Goal: Find specific page/section: Find specific page/section

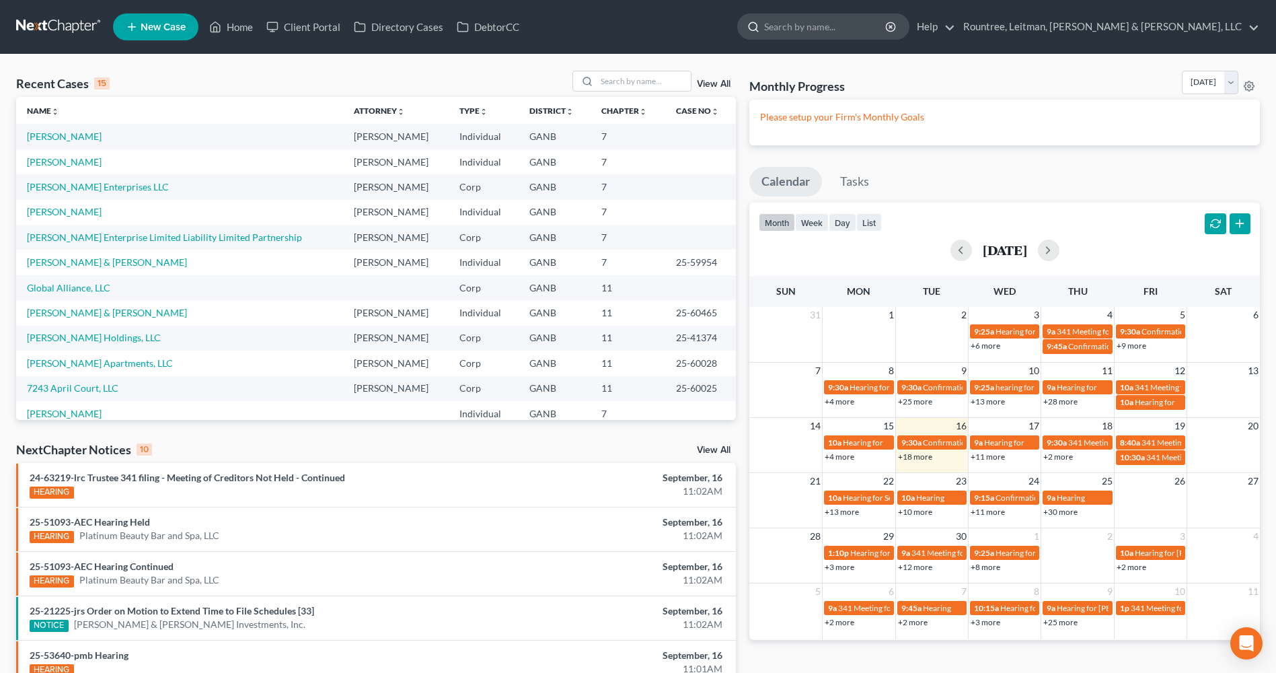
click at [887, 26] on input "search" at bounding box center [825, 26] width 123 height 25
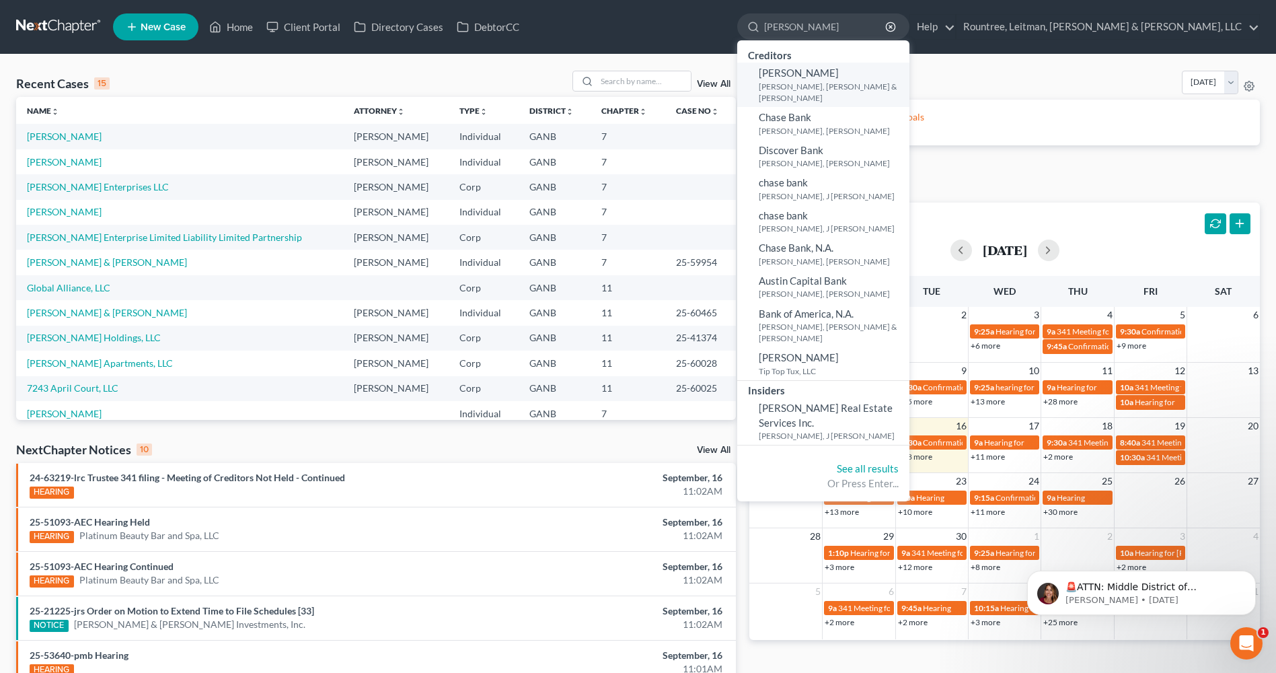
type input "[PERSON_NAME]"
click at [906, 81] on small "[PERSON_NAME], [PERSON_NAME] & [PERSON_NAME]" at bounding box center [832, 92] width 147 height 23
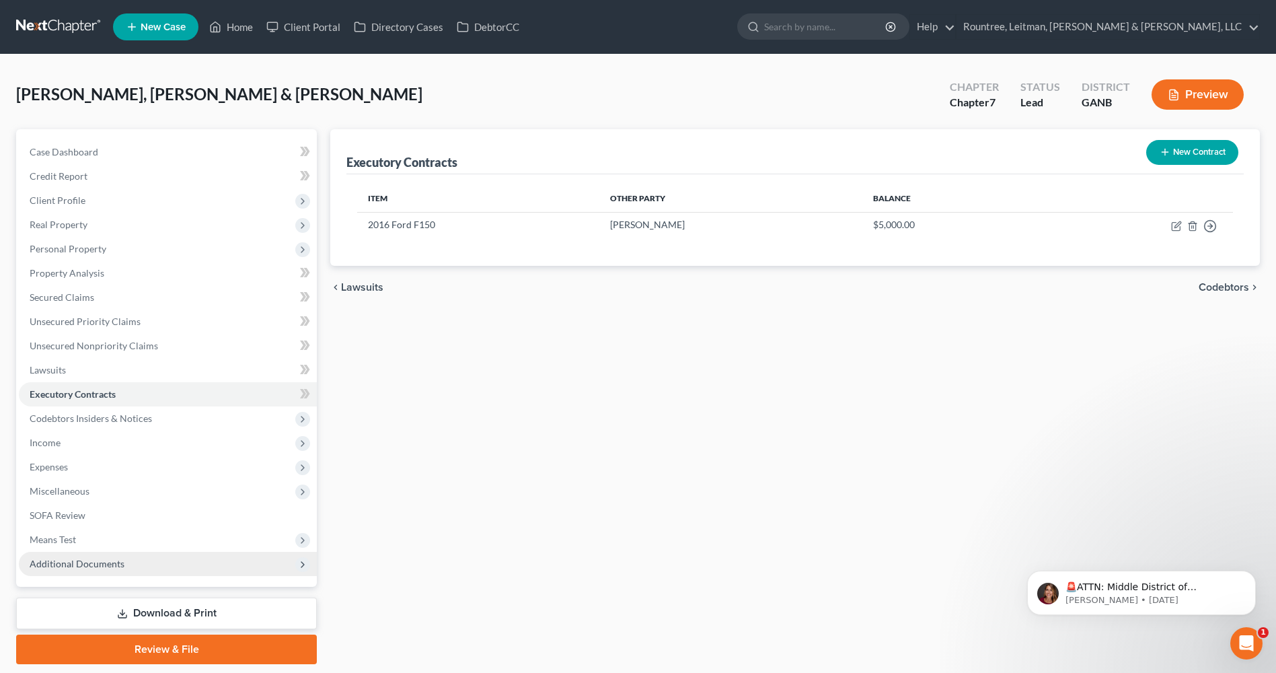
click at [136, 561] on span "Additional Documents" at bounding box center [168, 564] width 298 height 24
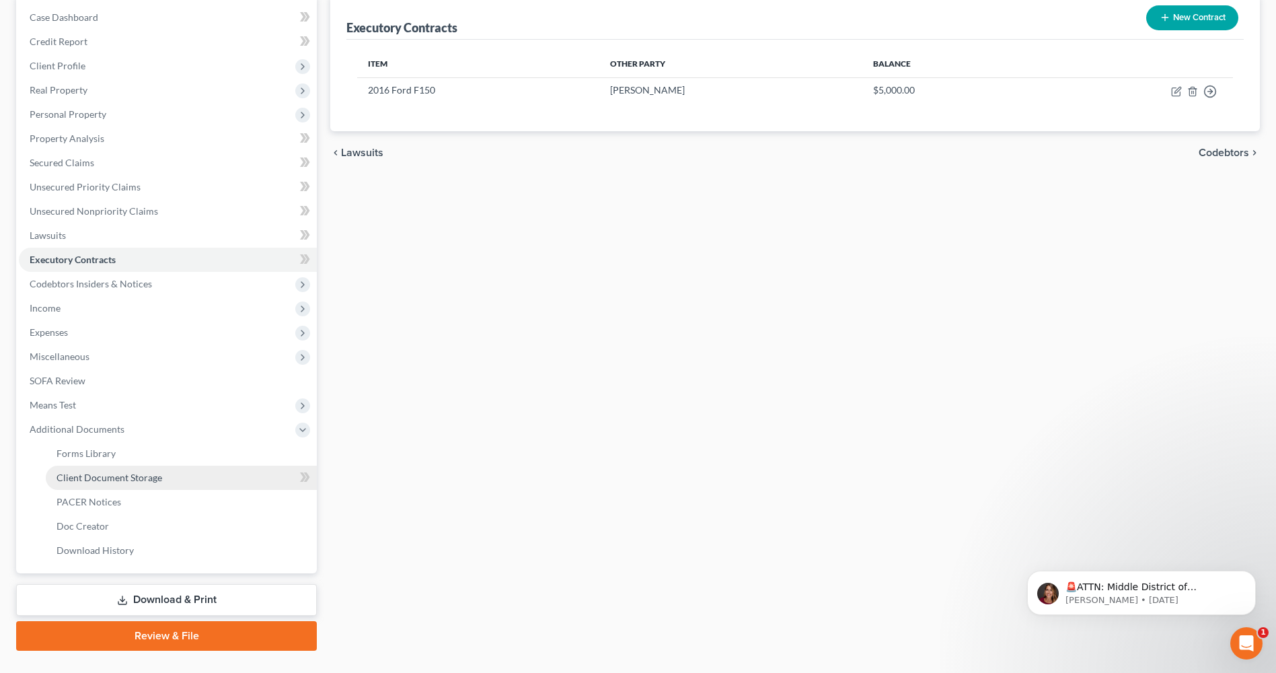
click at [111, 473] on span "Client Document Storage" at bounding box center [109, 476] width 106 height 11
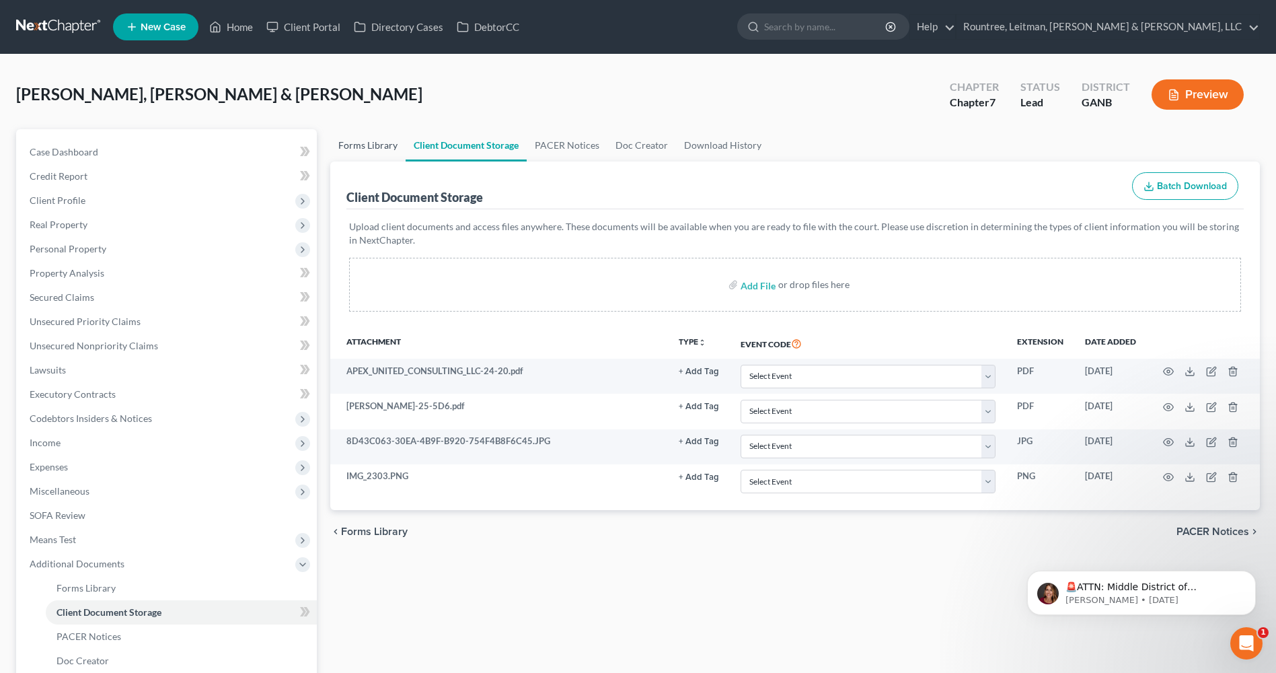
click at [372, 137] on link "Forms Library" at bounding box center [367, 145] width 75 height 32
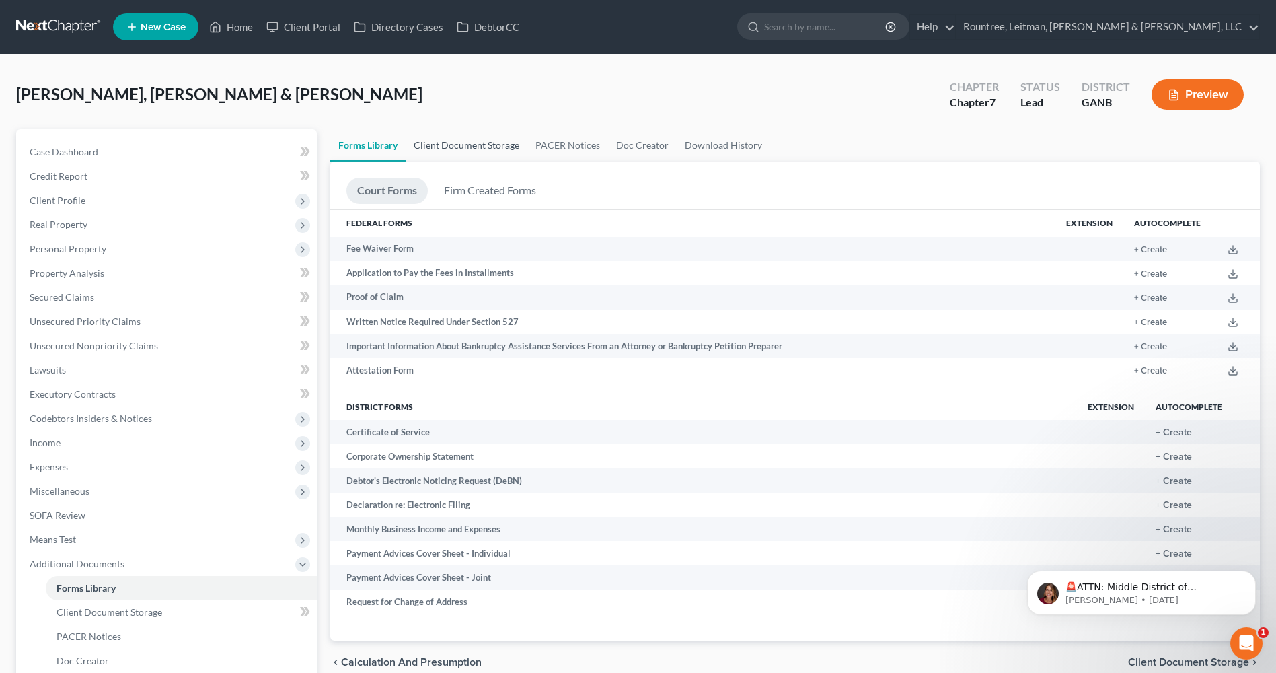
click at [449, 145] on link "Client Document Storage" at bounding box center [467, 145] width 122 height 32
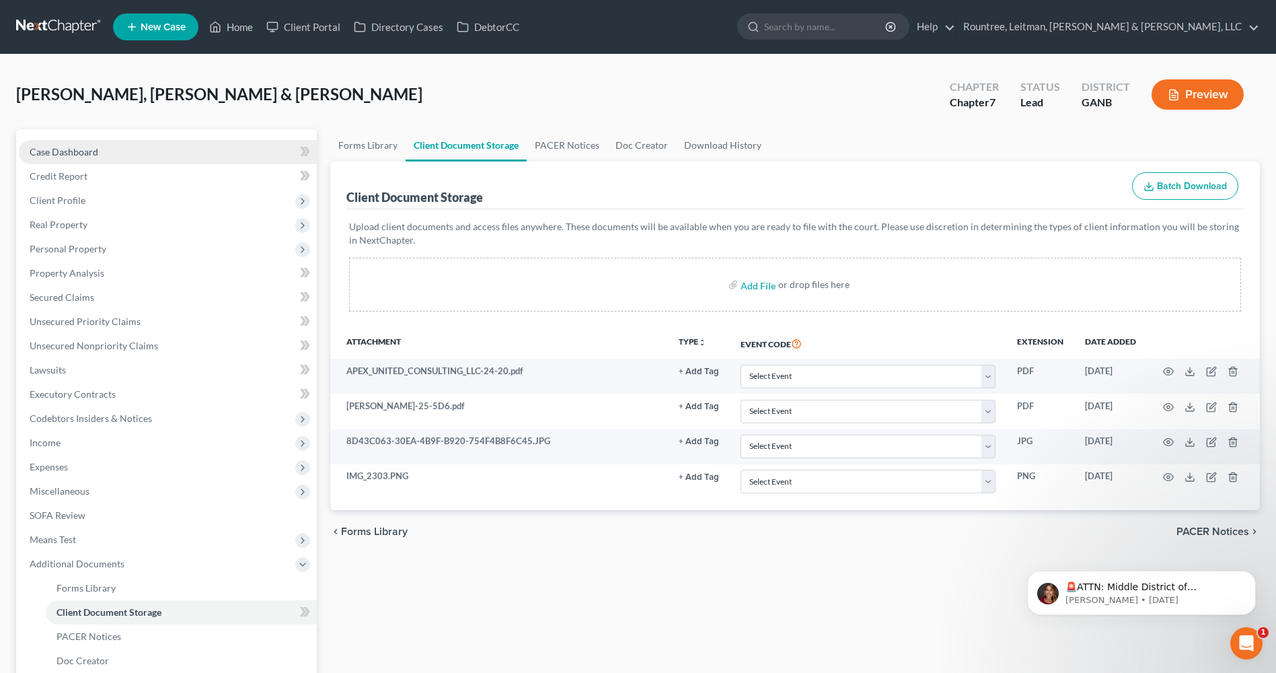
click at [69, 153] on span "Case Dashboard" at bounding box center [64, 151] width 69 height 11
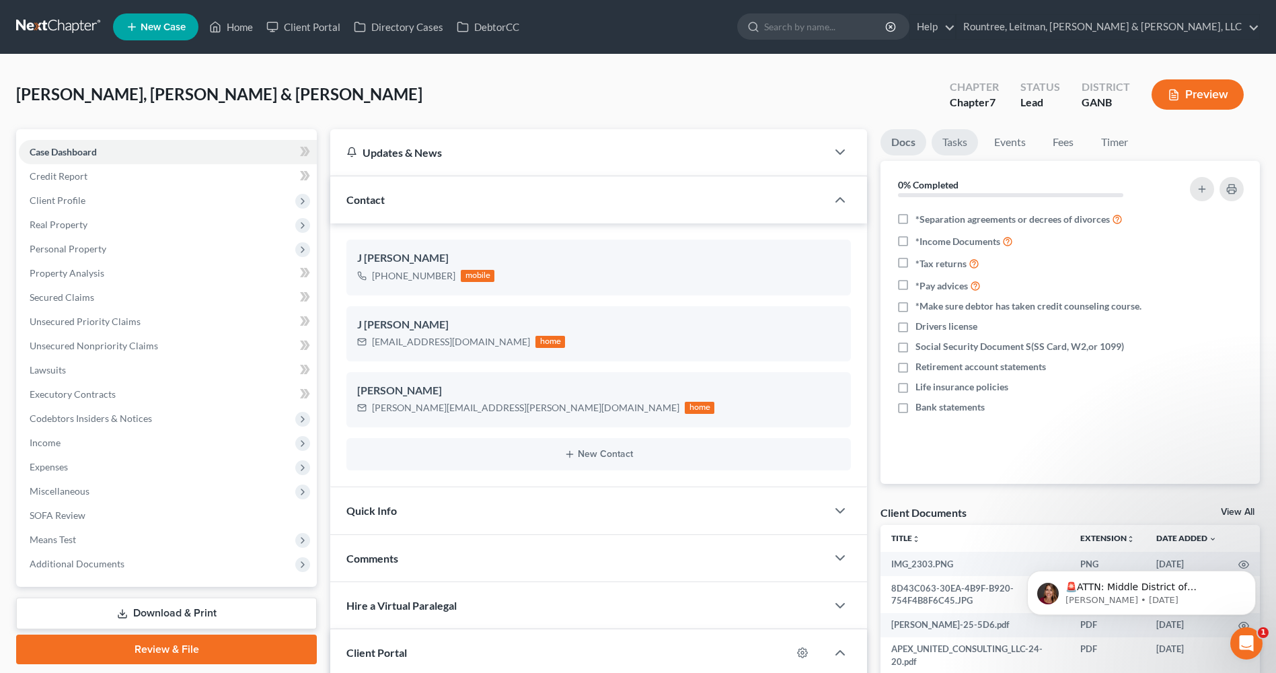
click at [958, 147] on link "Tasks" at bounding box center [955, 142] width 46 height 26
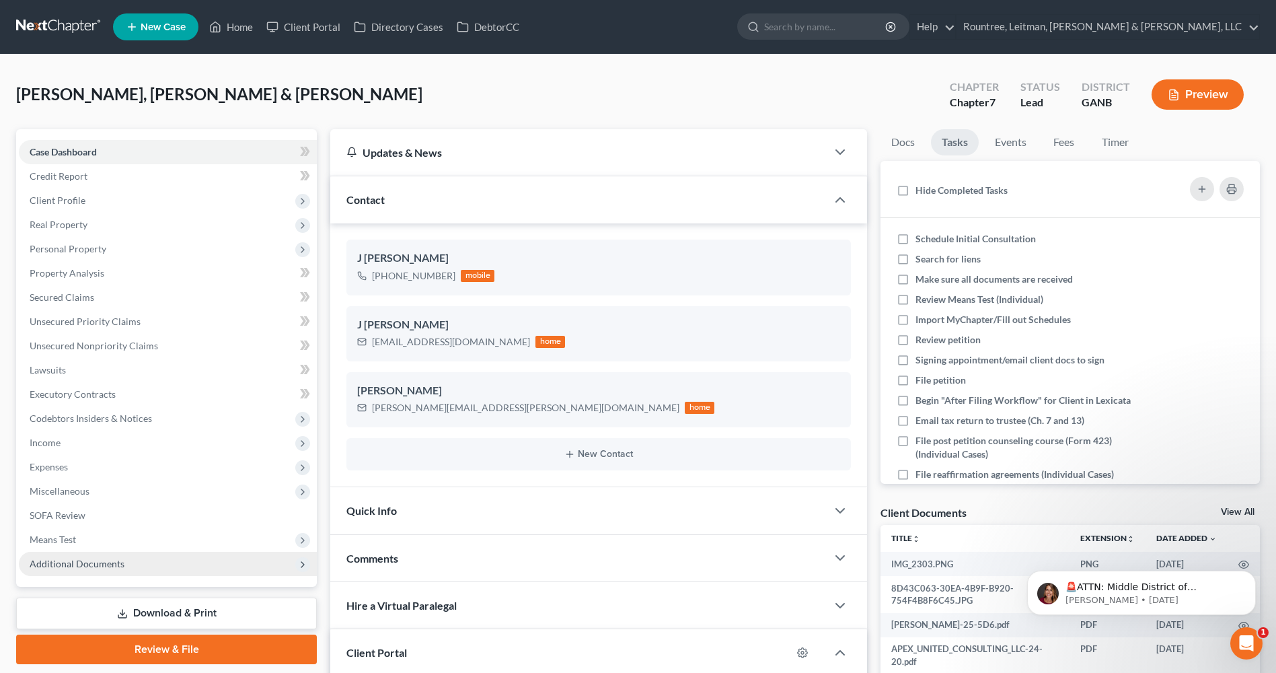
click at [83, 564] on span "Additional Documents" at bounding box center [77, 563] width 95 height 11
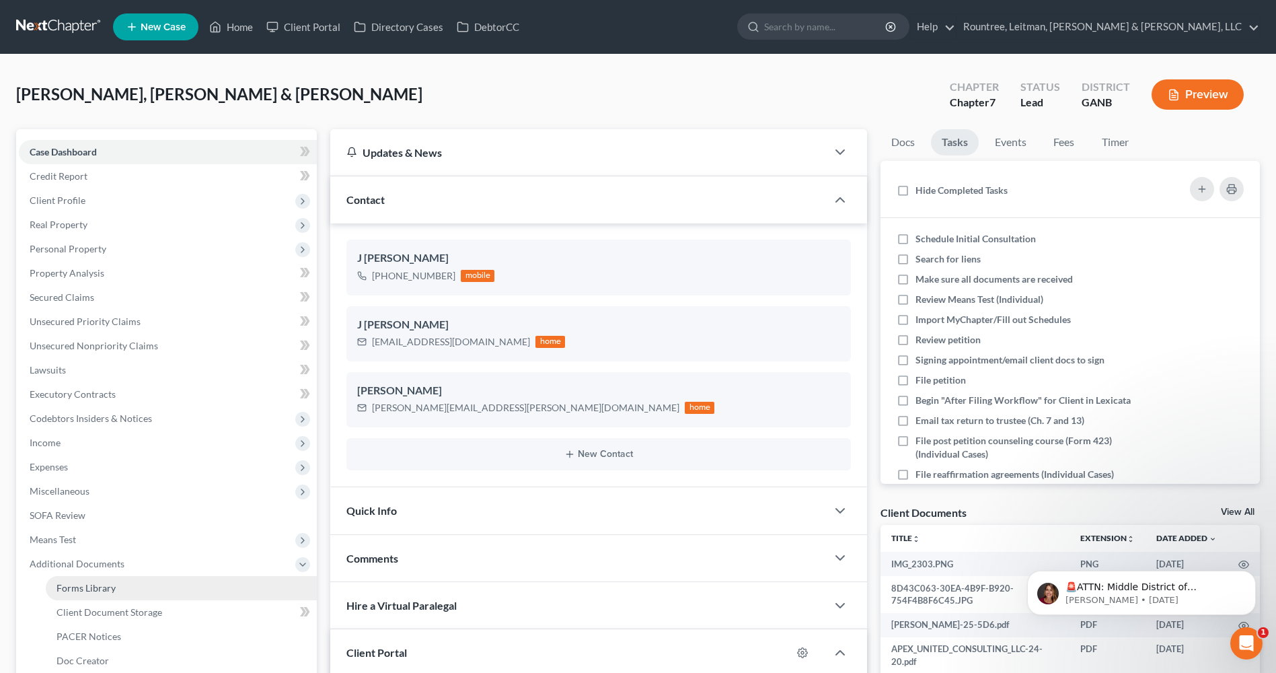
click at [120, 593] on link "Forms Library" at bounding box center [181, 588] width 271 height 24
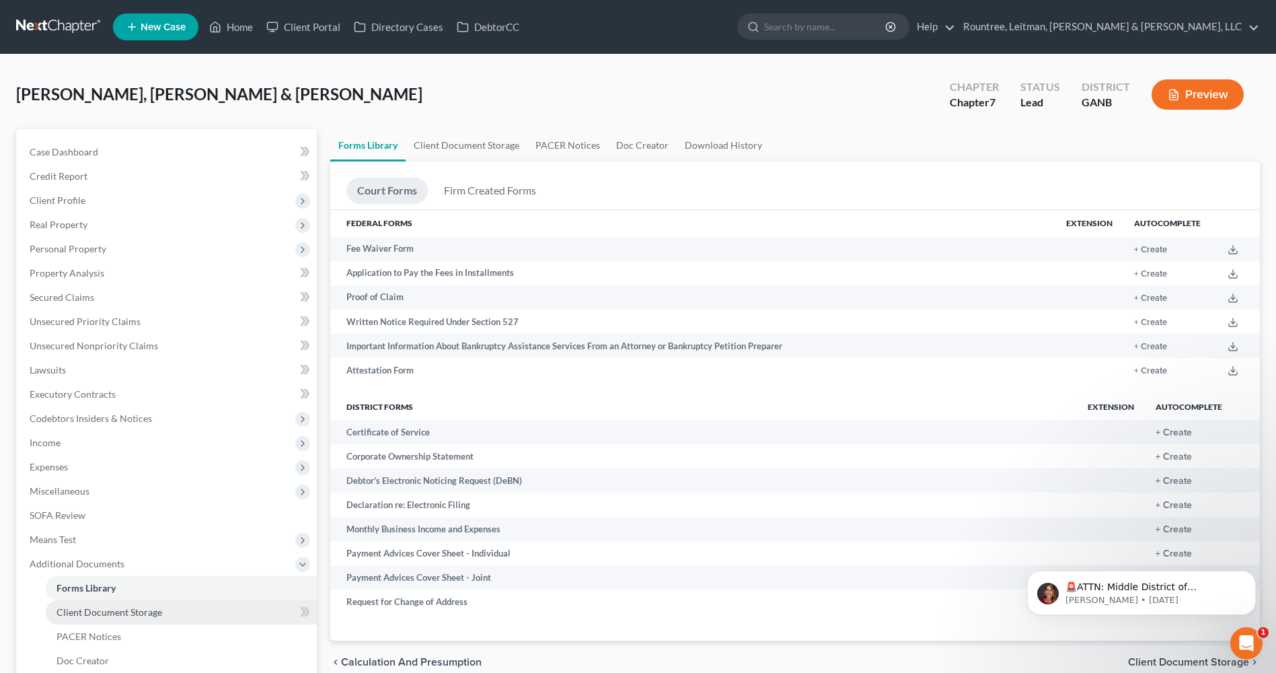
click at [120, 609] on span "Client Document Storage" at bounding box center [109, 611] width 106 height 11
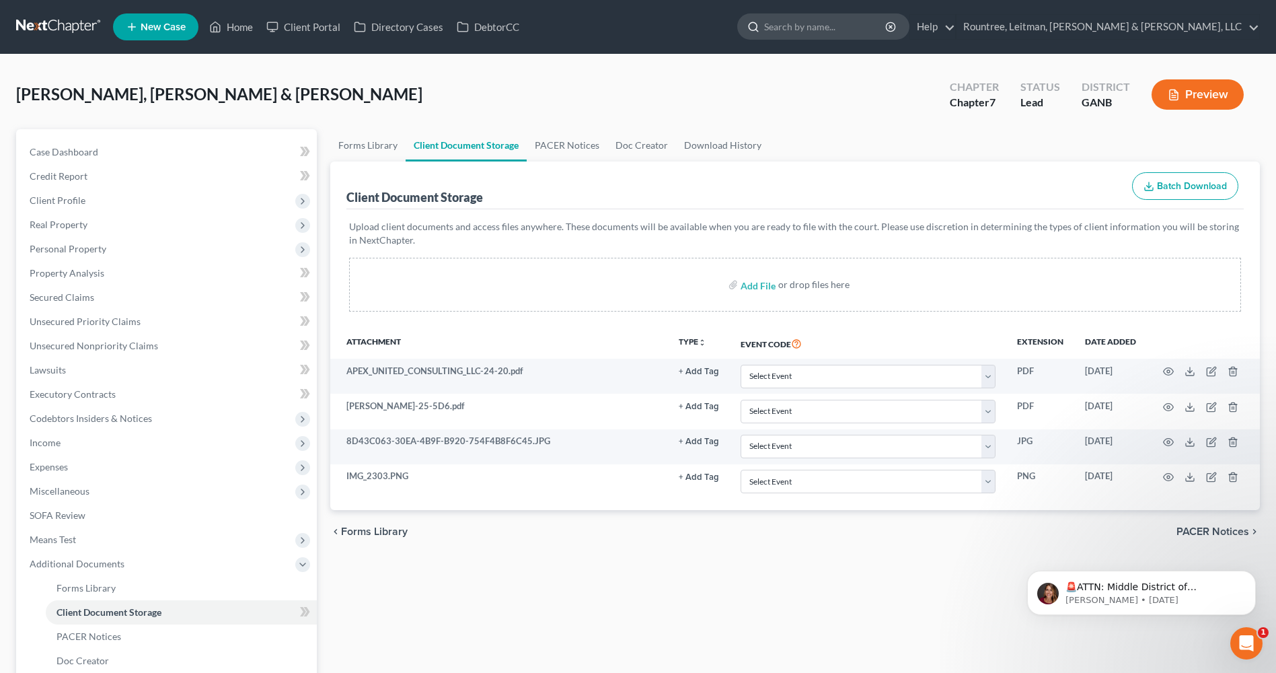
click at [887, 23] on input "search" at bounding box center [825, 26] width 123 height 25
type input "[PERSON_NAME]"
click at [887, 24] on input "[PERSON_NAME]" at bounding box center [825, 26] width 123 height 25
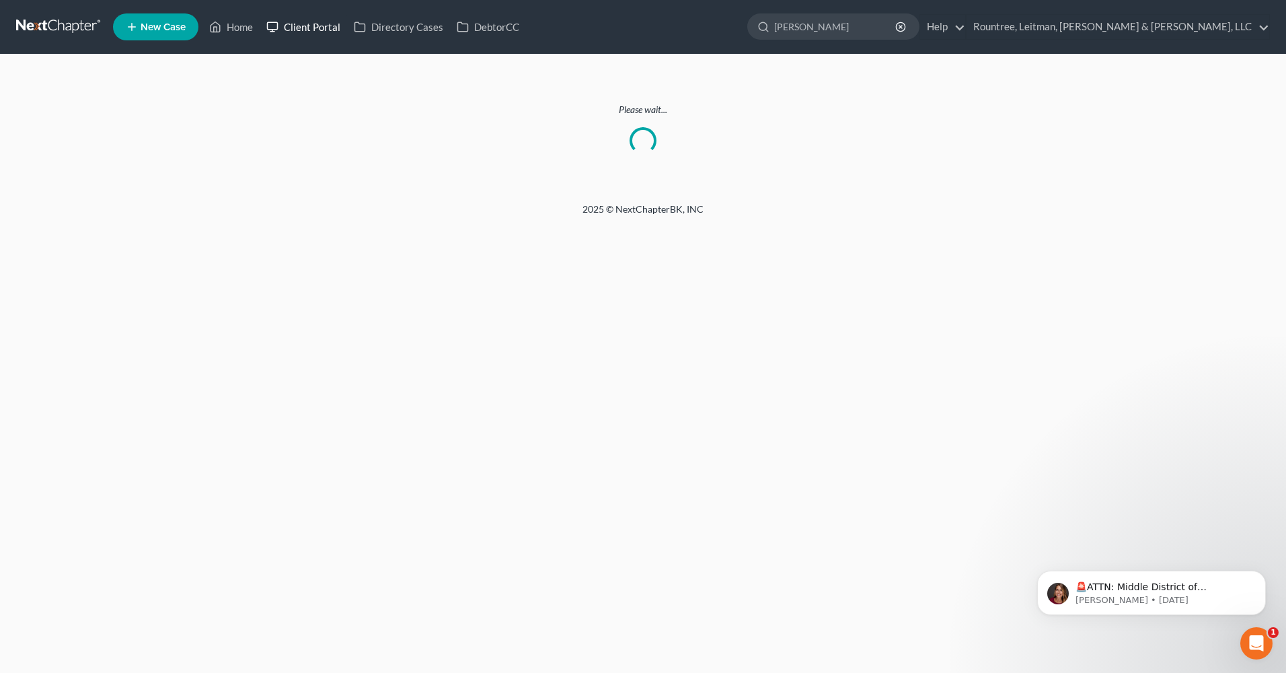
click at [319, 32] on link "Client Portal" at bounding box center [303, 27] width 87 height 24
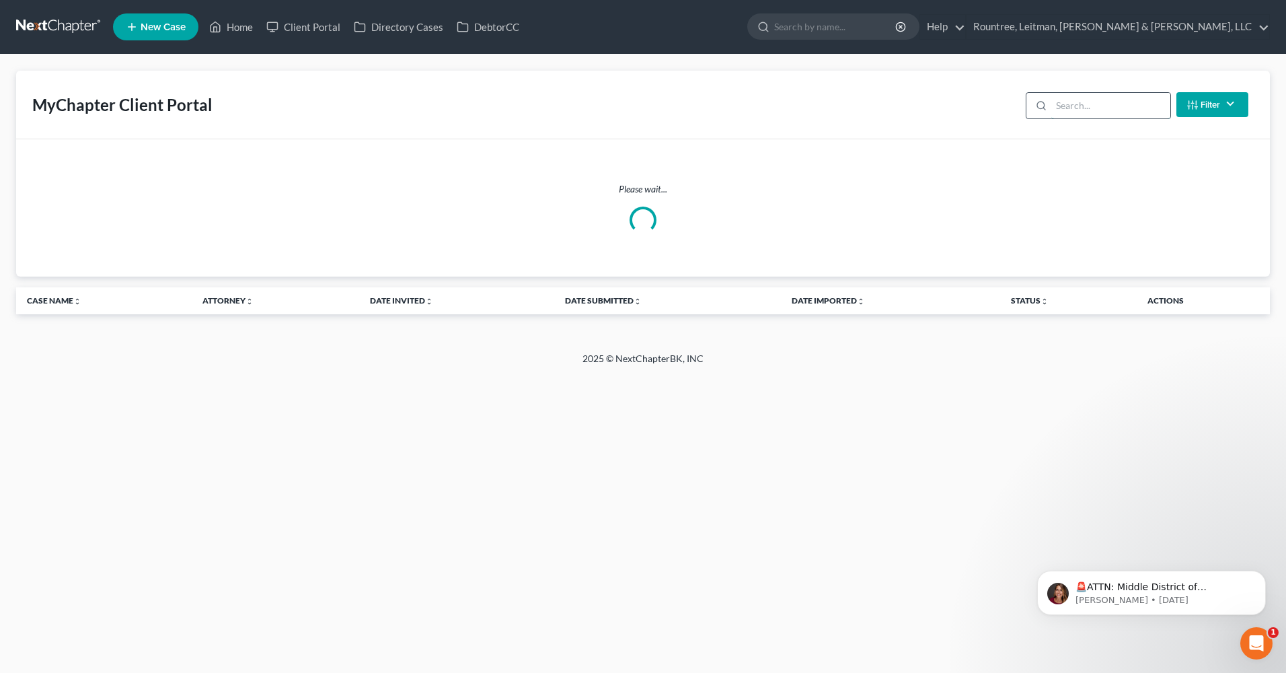
click at [1109, 109] on input "search" at bounding box center [1110, 106] width 119 height 26
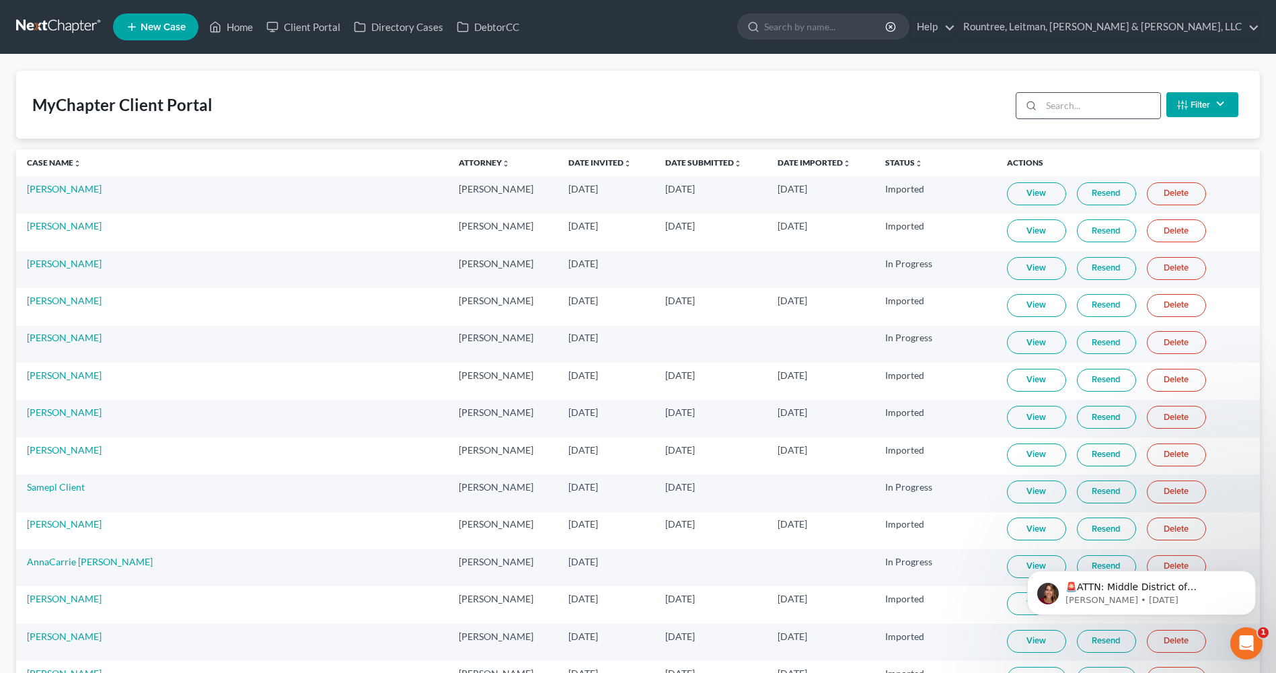
click at [1094, 107] on input "search" at bounding box center [1100, 106] width 119 height 26
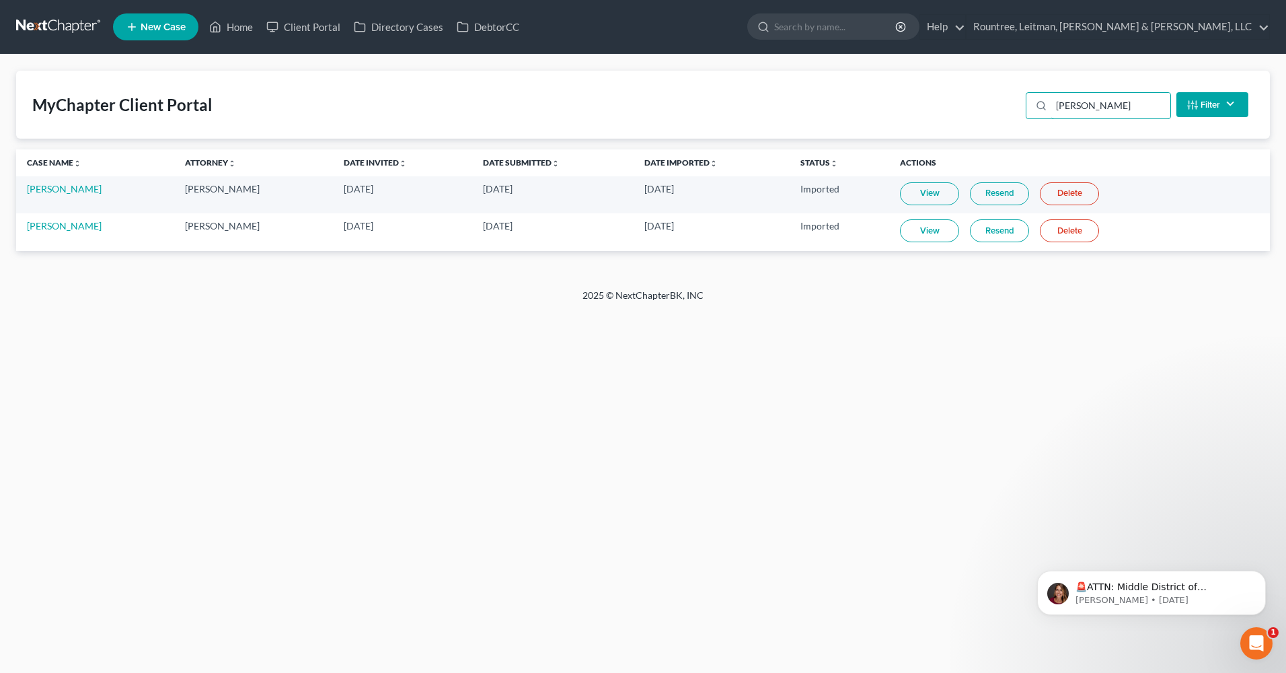
type input "[PERSON_NAME]"
click at [907, 192] on link "View" at bounding box center [929, 193] width 59 height 23
drag, startPoint x: 42, startPoint y: 188, endPoint x: 52, endPoint y: 182, distance: 12.0
click at [42, 188] on link "[PERSON_NAME]" at bounding box center [64, 188] width 75 height 11
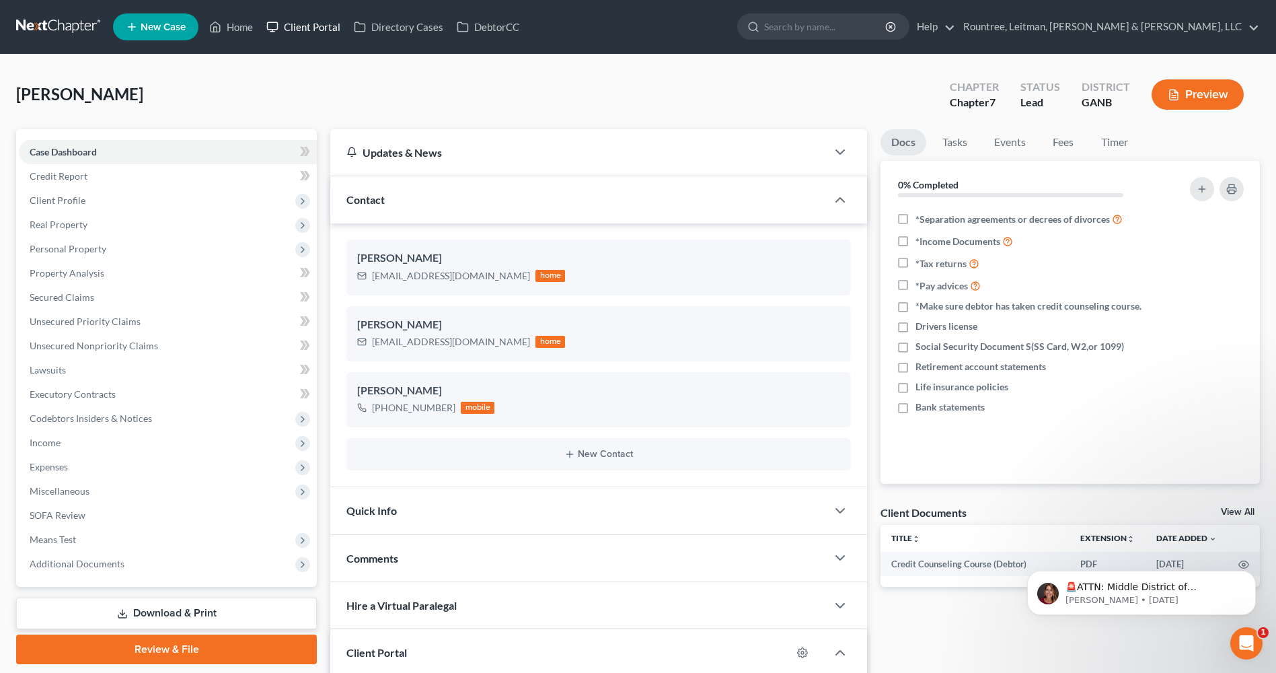
drag, startPoint x: 292, startPoint y: 19, endPoint x: 747, endPoint y: 66, distance: 457.8
click at [292, 19] on link "Client Portal" at bounding box center [303, 27] width 87 height 24
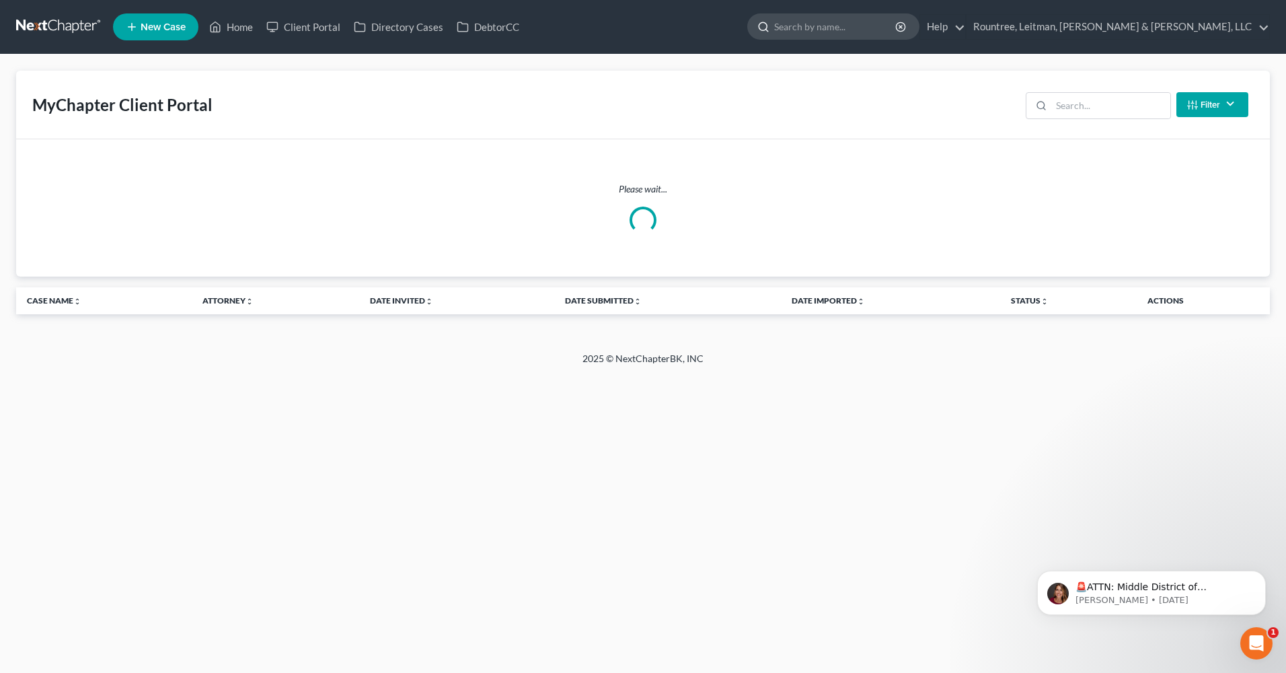
click at [897, 24] on input "search" at bounding box center [835, 26] width 123 height 25
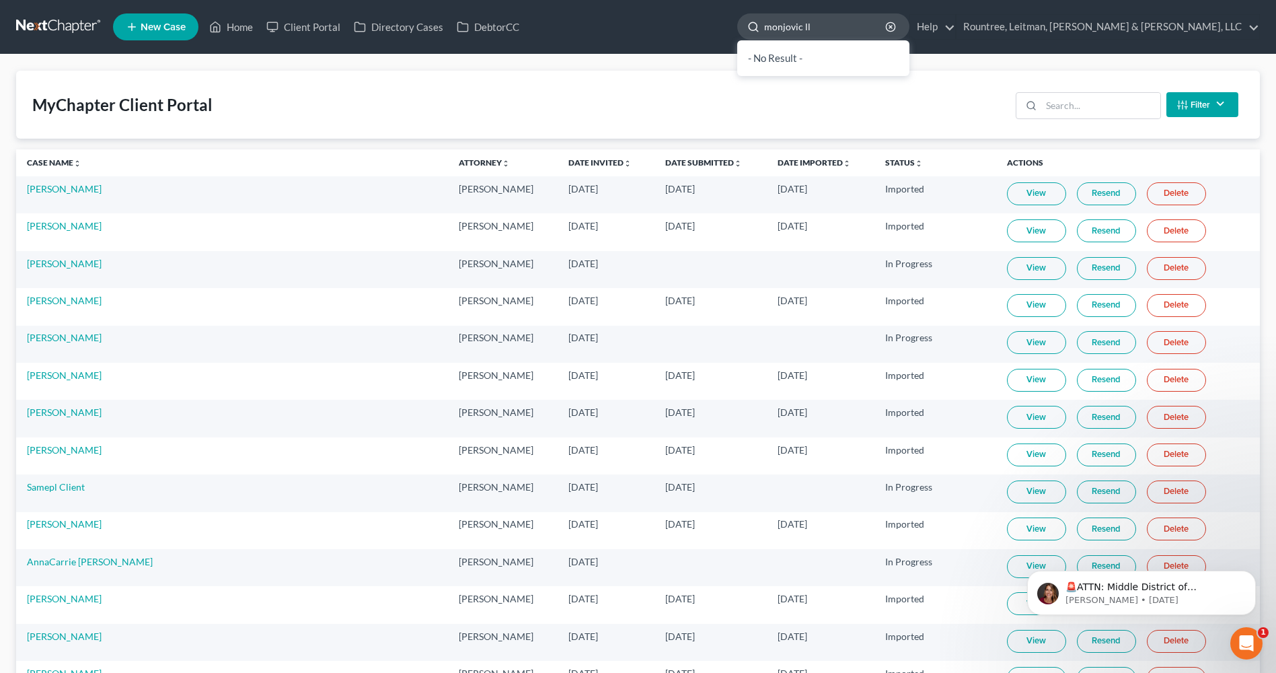
type input "monjovic llc"
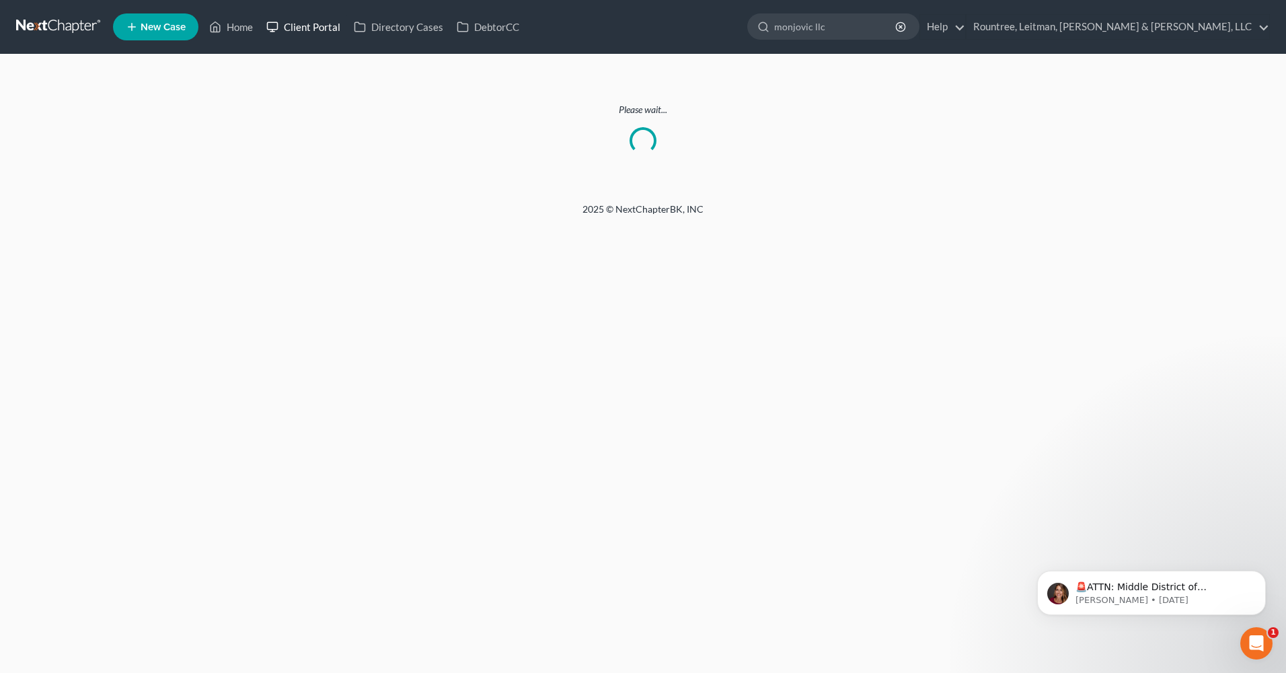
drag, startPoint x: 310, startPoint y: 24, endPoint x: 562, endPoint y: 23, distance: 251.5
click at [311, 25] on link "Client Portal" at bounding box center [303, 27] width 87 height 24
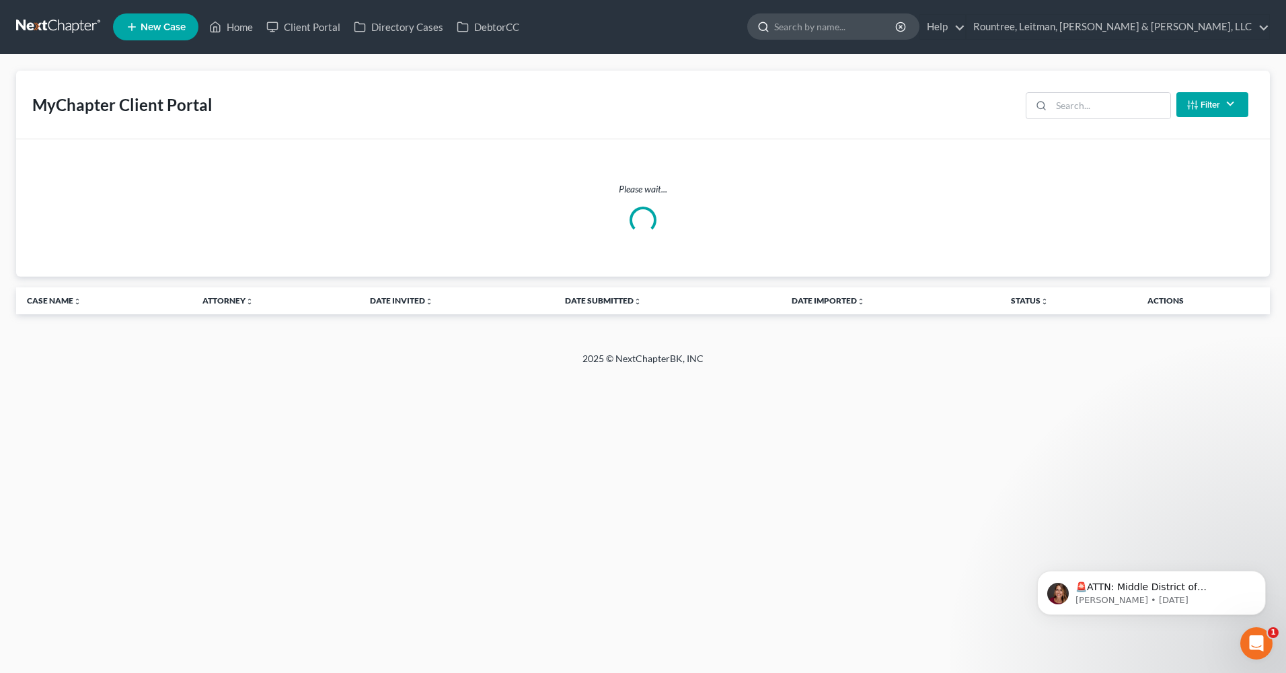
click at [897, 24] on input "search" at bounding box center [835, 26] width 123 height 25
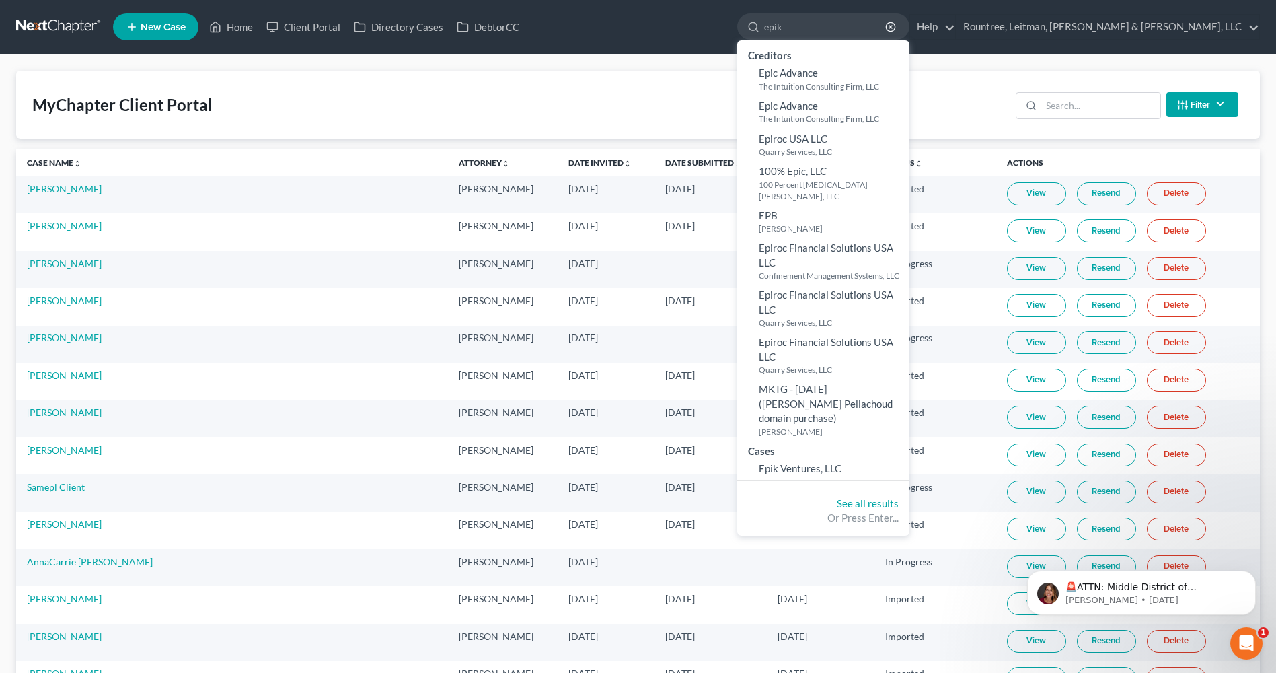
type input "epik"
